Goal: Check status: Check status

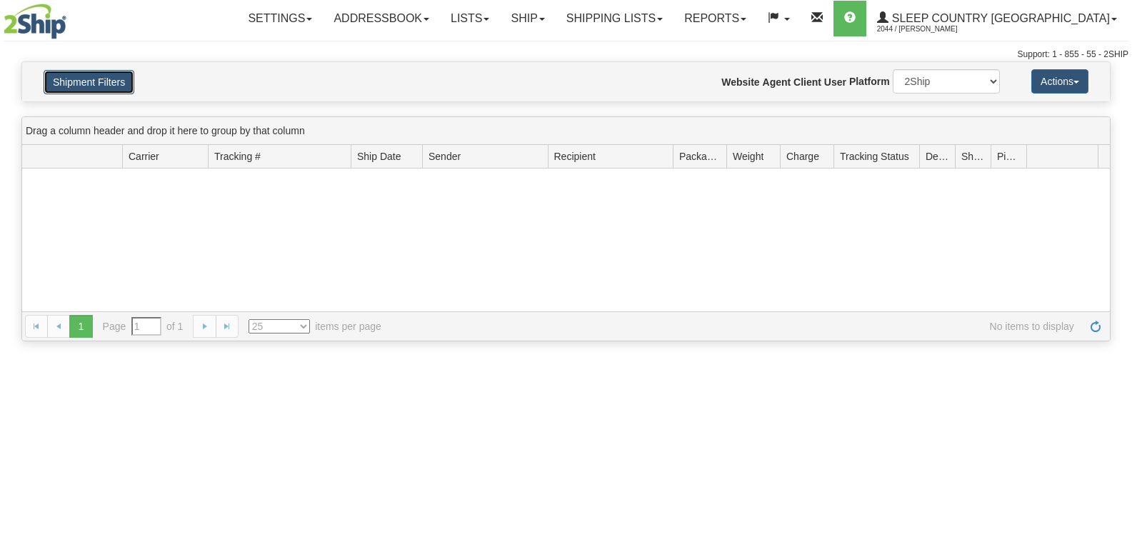
click at [79, 90] on button "Shipment Filters" at bounding box center [89, 82] width 91 height 24
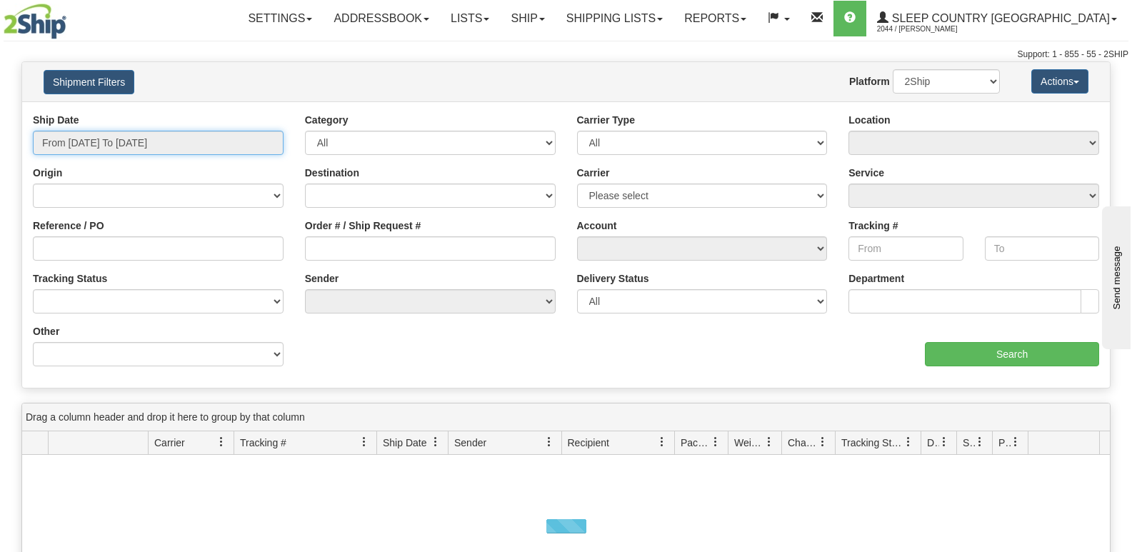
click at [101, 141] on input "From [DATE] To [DATE]" at bounding box center [158, 143] width 251 height 24
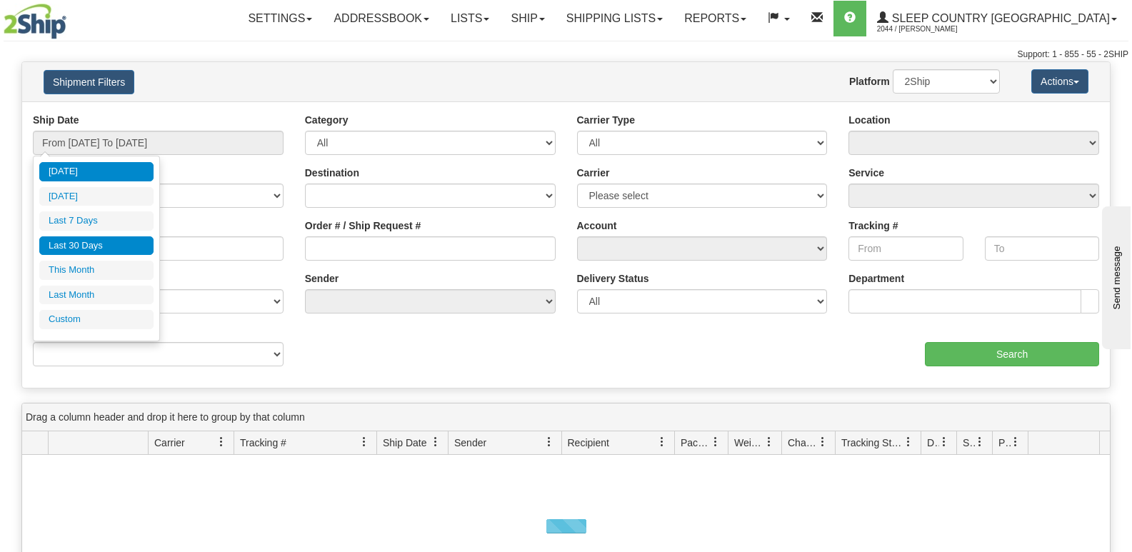
click at [100, 249] on li "Last 30 Days" at bounding box center [96, 245] width 114 height 19
type input "From [DATE] To [DATE]"
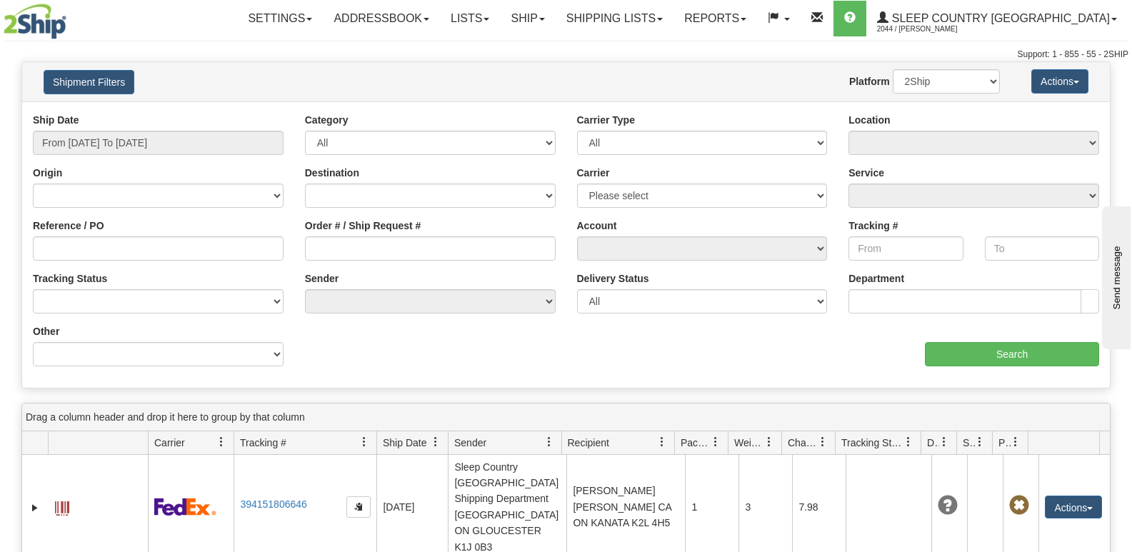
drag, startPoint x: 394, startPoint y: 221, endPoint x: 396, endPoint y: 230, distance: 9.4
click at [394, 221] on label "Order # / Ship Request #" at bounding box center [363, 226] width 116 height 14
click at [394, 236] on input "Order # / Ship Request #" at bounding box center [430, 248] width 251 height 24
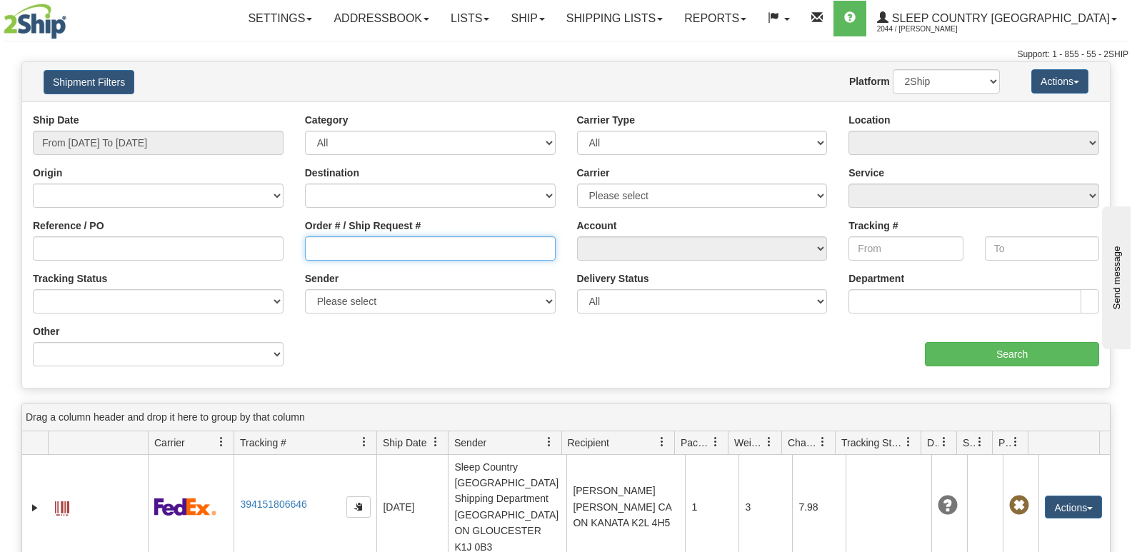
click at [397, 244] on input "Order # / Ship Request #" at bounding box center [430, 248] width 251 height 24
paste input "9000I158404"
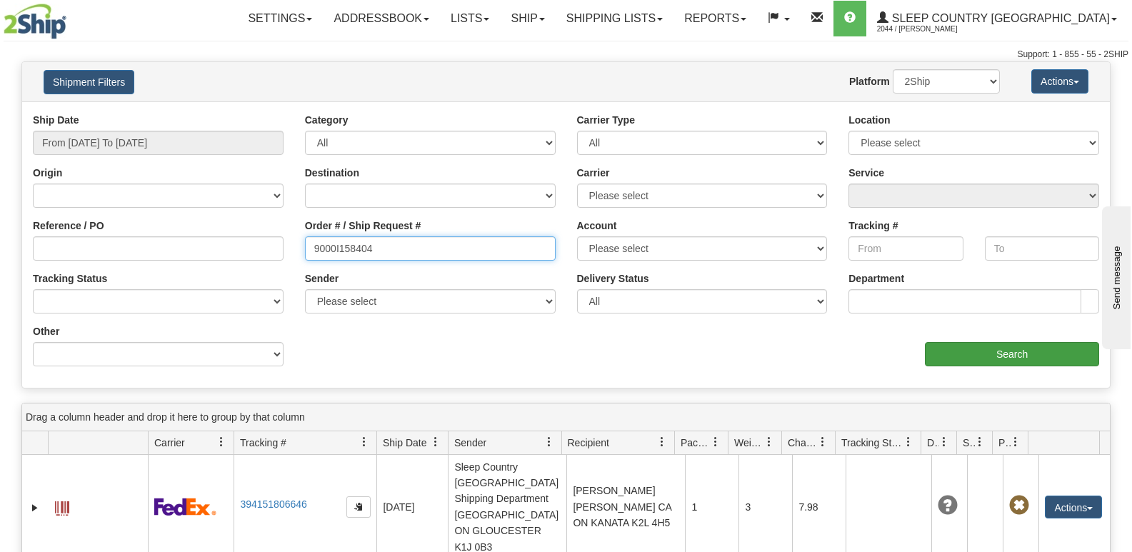
type input "9000I158404"
click at [1040, 357] on input "Search" at bounding box center [1012, 354] width 174 height 24
